Goal: Information Seeking & Learning: Learn about a topic

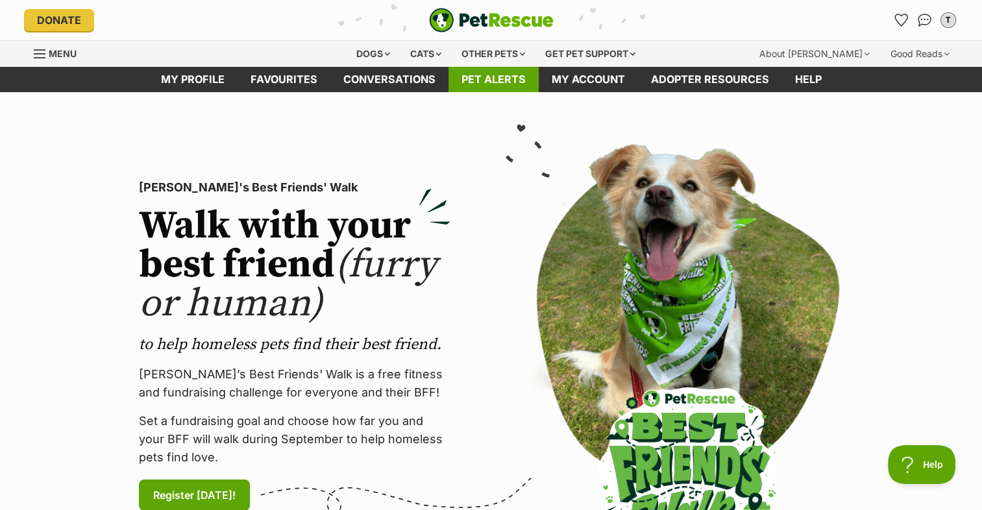
click at [472, 77] on link "Pet alerts" at bounding box center [494, 79] width 90 height 25
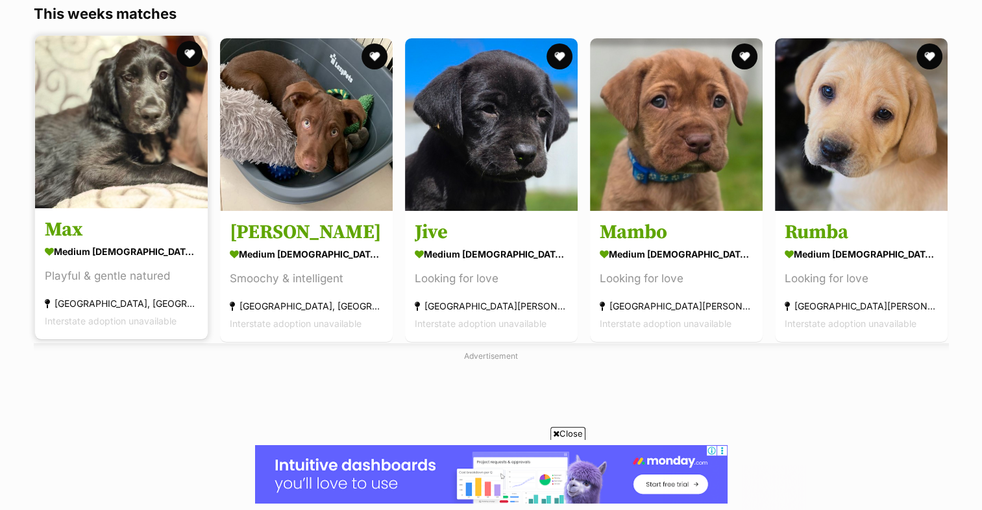
click at [129, 258] on div "medium male Dog" at bounding box center [121, 251] width 153 height 19
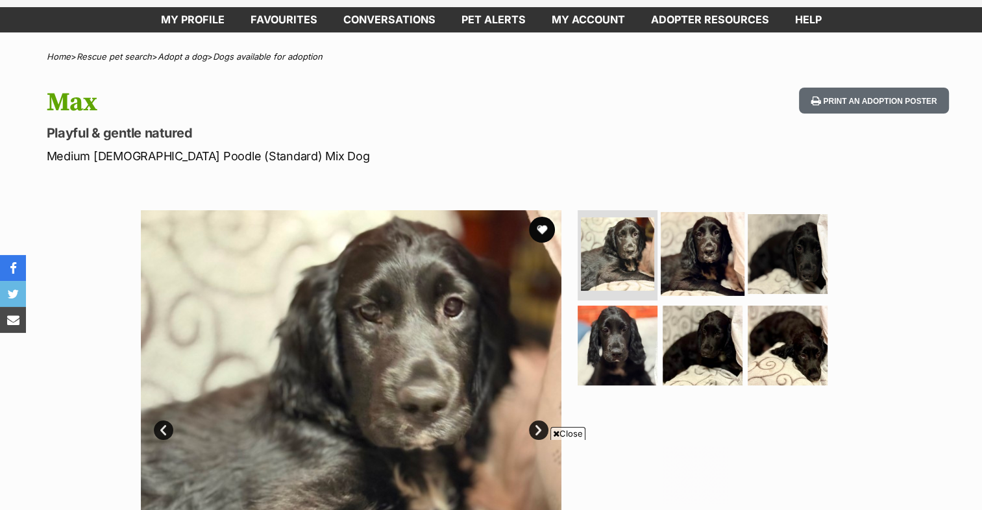
click at [717, 251] on img at bounding box center [703, 254] width 84 height 84
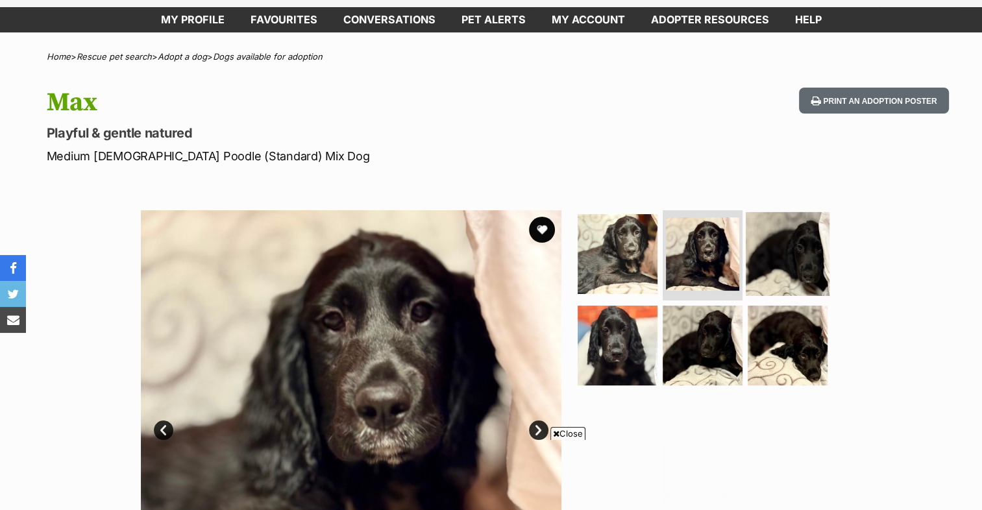
click at [761, 251] on img at bounding box center [788, 254] width 84 height 84
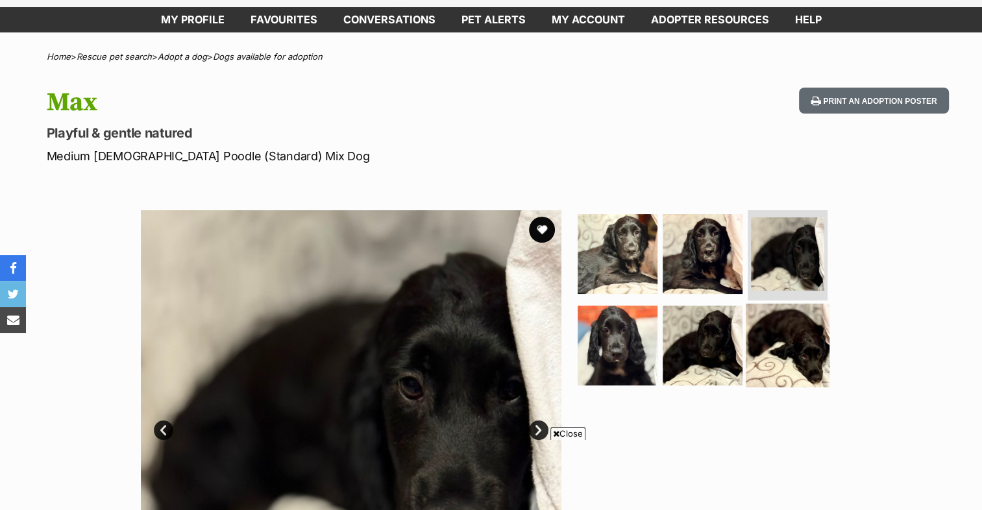
click at [746, 354] on img at bounding box center [788, 346] width 84 height 84
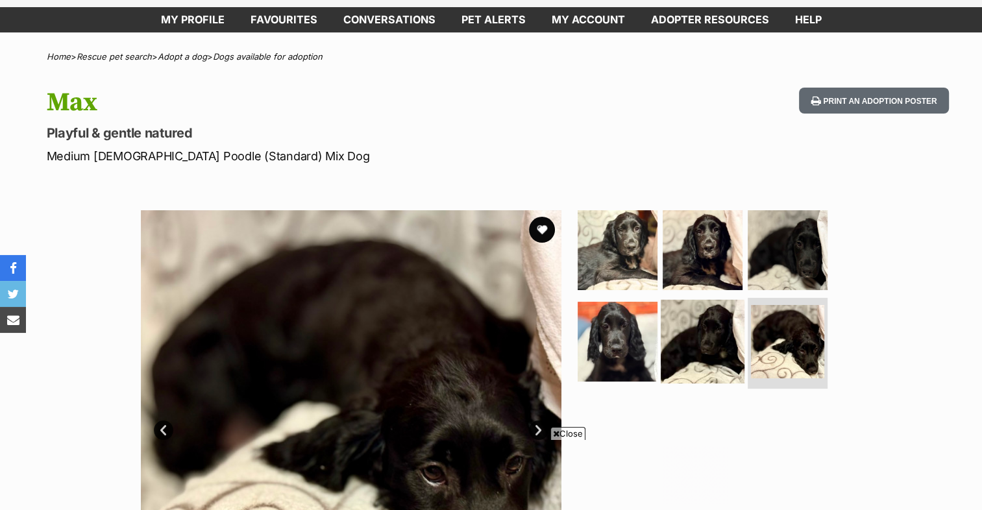
click at [686, 366] on img at bounding box center [703, 342] width 84 height 84
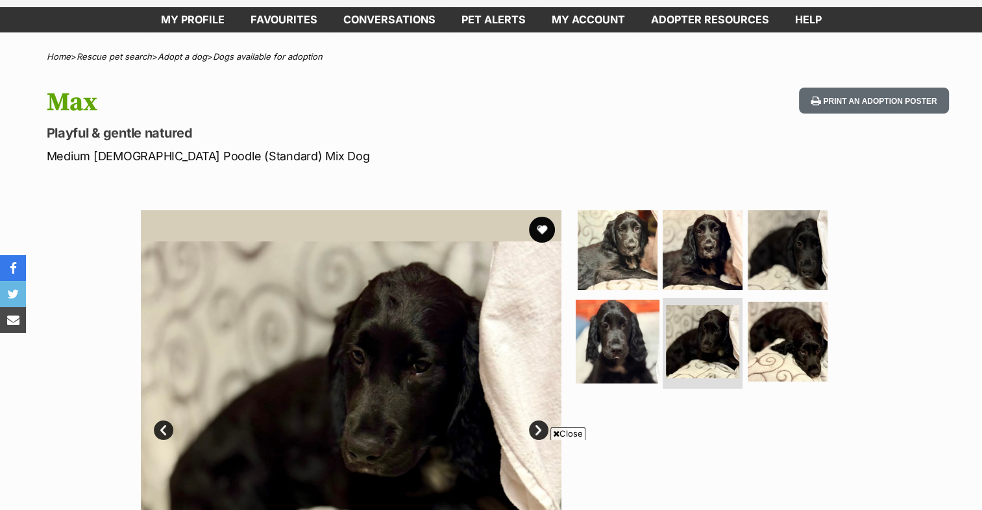
click at [625, 359] on img at bounding box center [618, 342] width 84 height 84
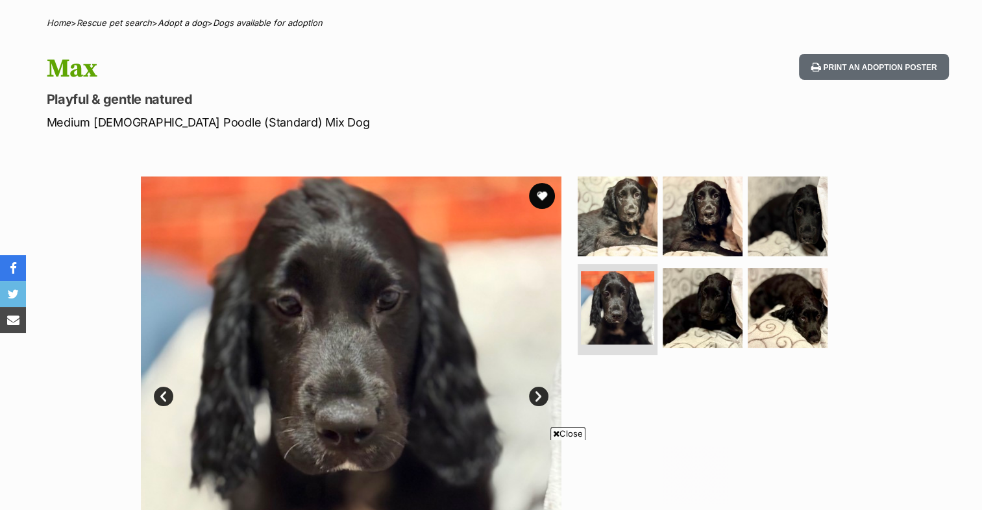
scroll to position [35, 0]
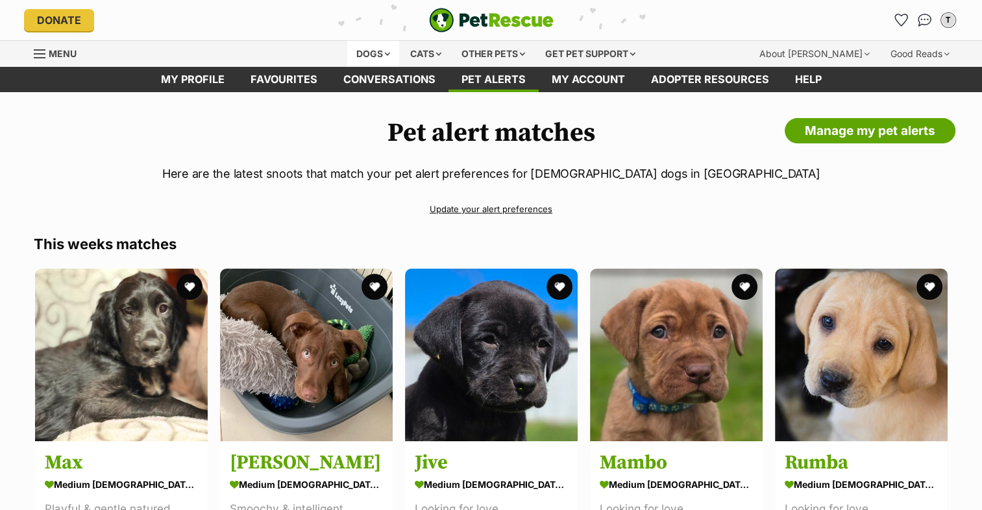
click at [378, 48] on div "Dogs" at bounding box center [373, 54] width 52 height 26
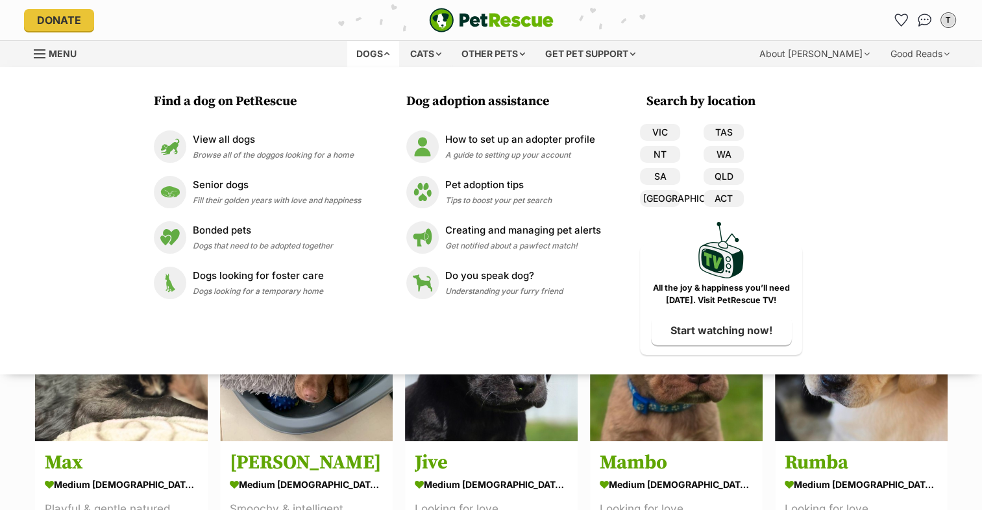
click at [374, 49] on div "Dogs" at bounding box center [373, 54] width 52 height 26
